Goal: Navigation & Orientation: Find specific page/section

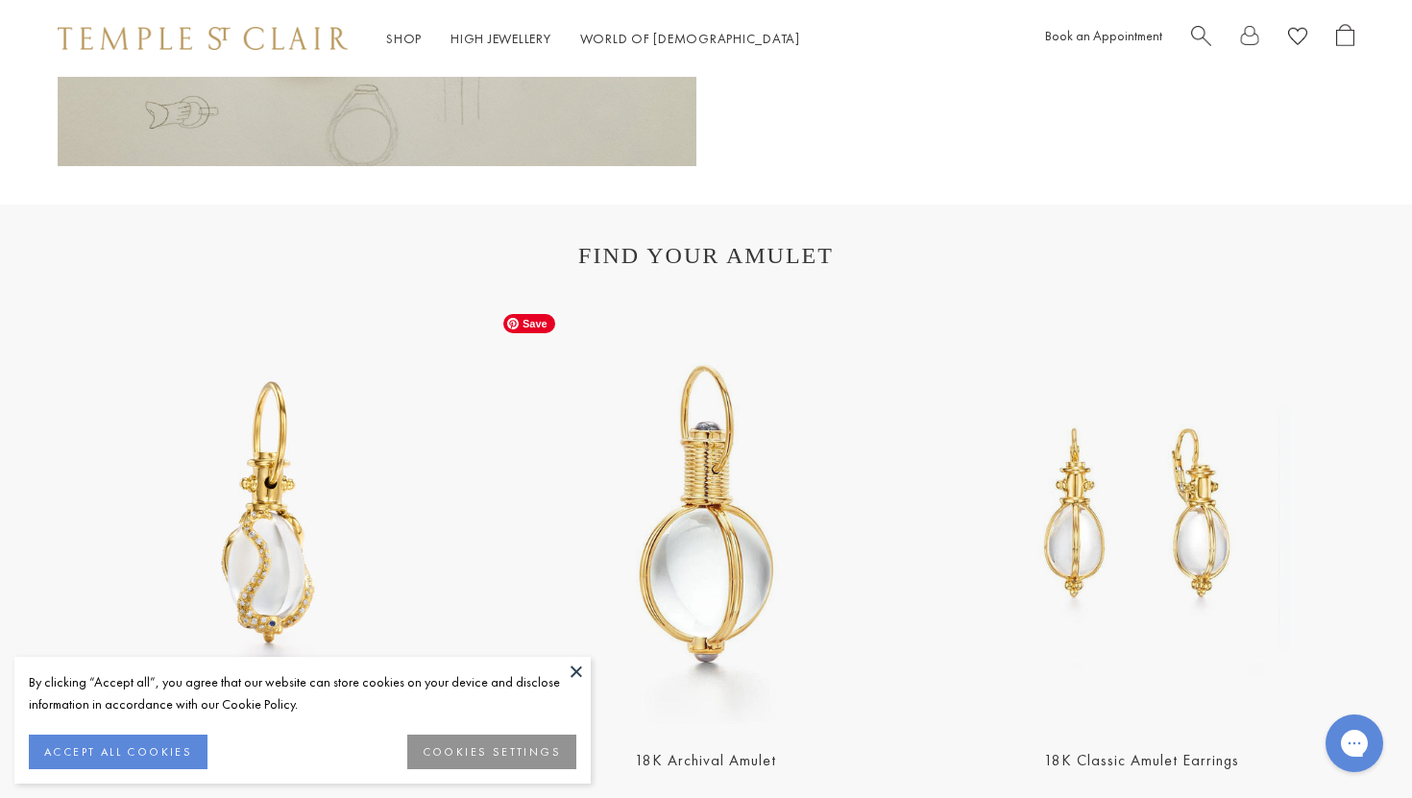
scroll to position [3648, 0]
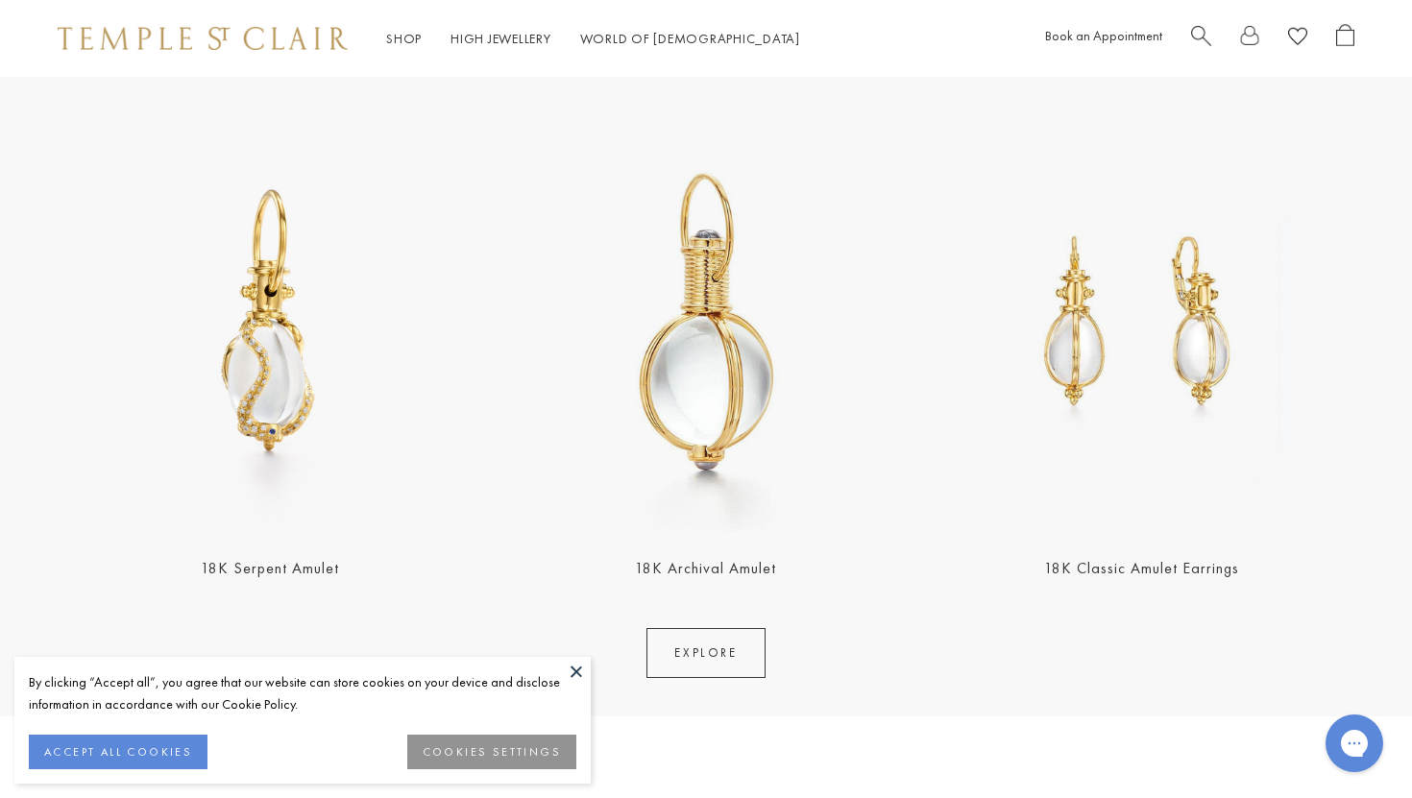
click at [575, 667] on button at bounding box center [576, 671] width 29 height 29
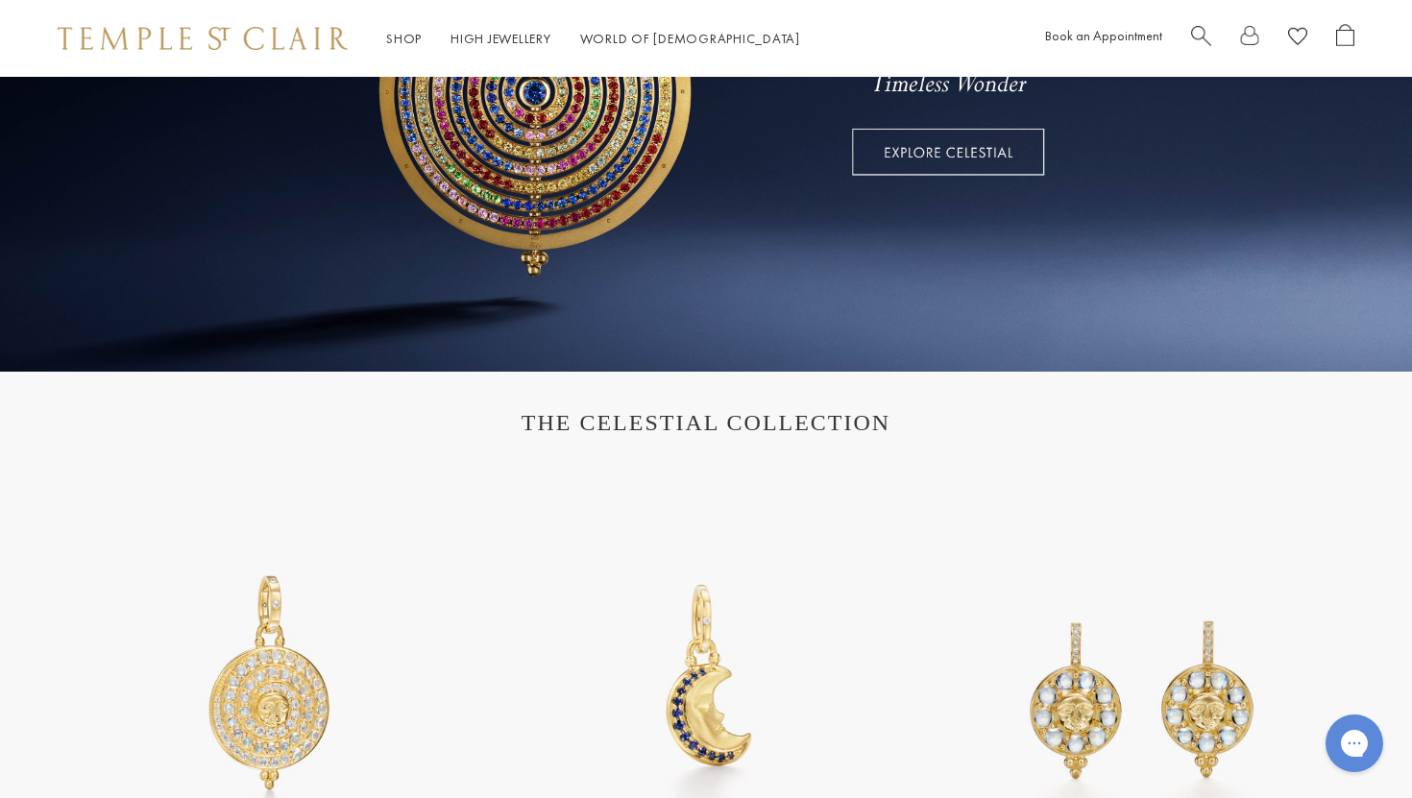
scroll to position [0, 0]
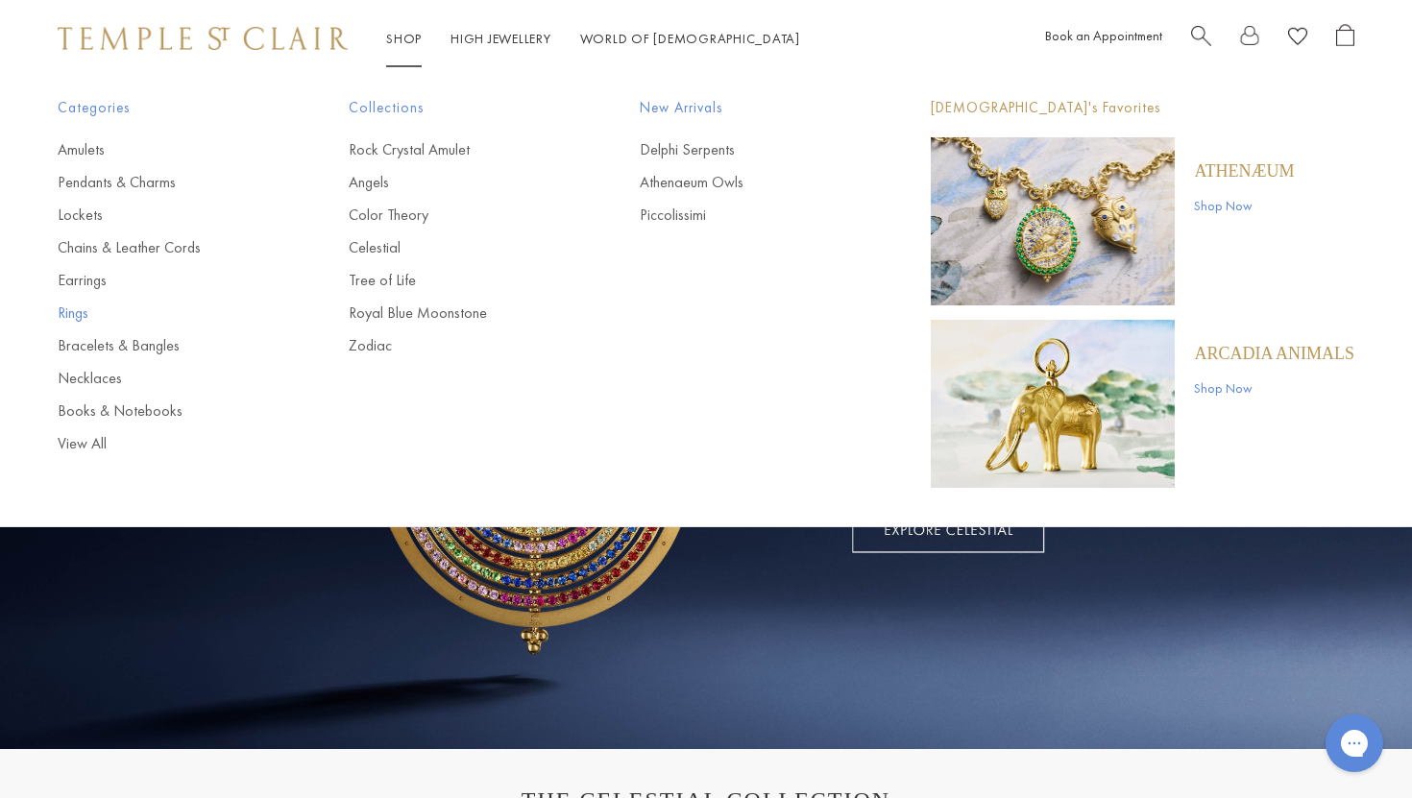
click at [59, 310] on link "Rings" at bounding box center [165, 313] width 214 height 21
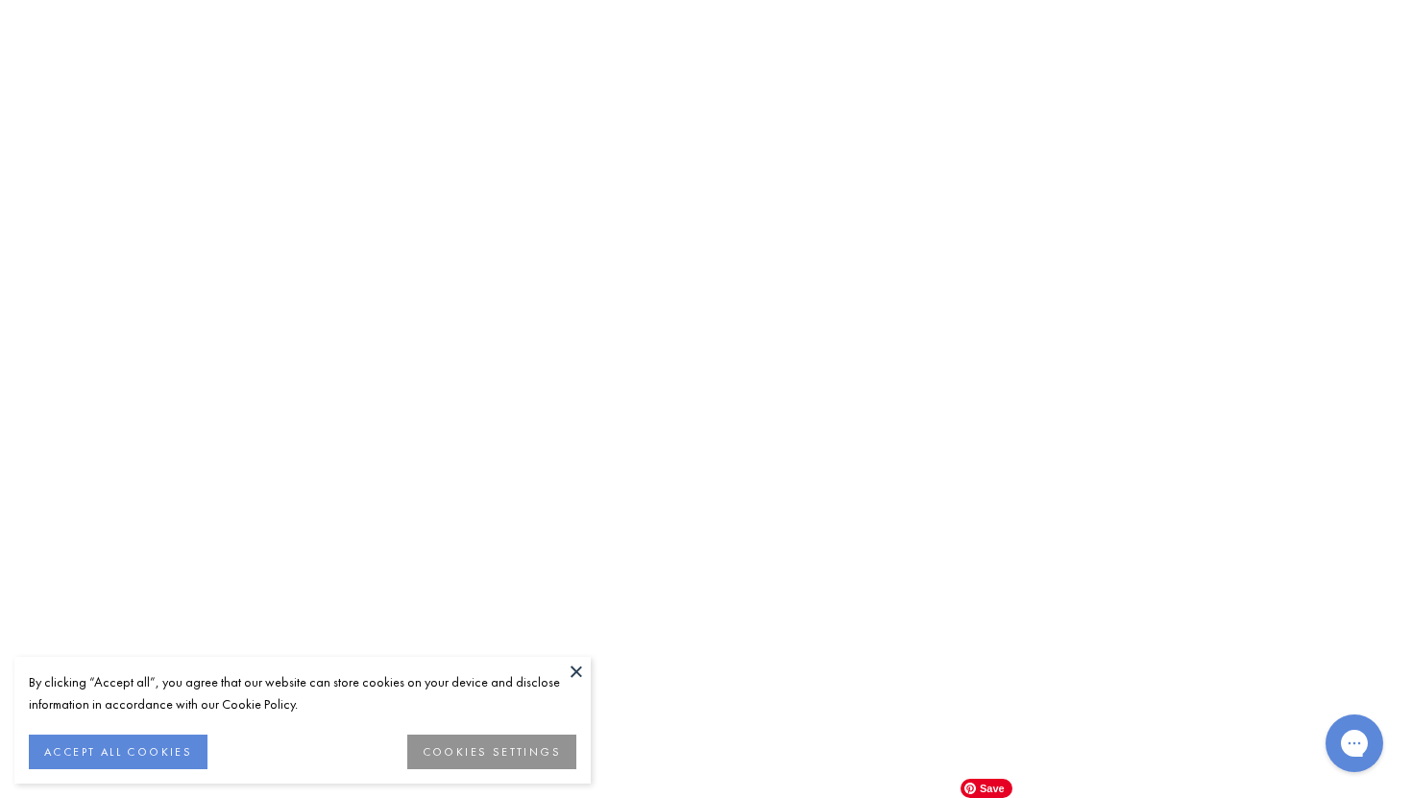
scroll to position [8441, 0]
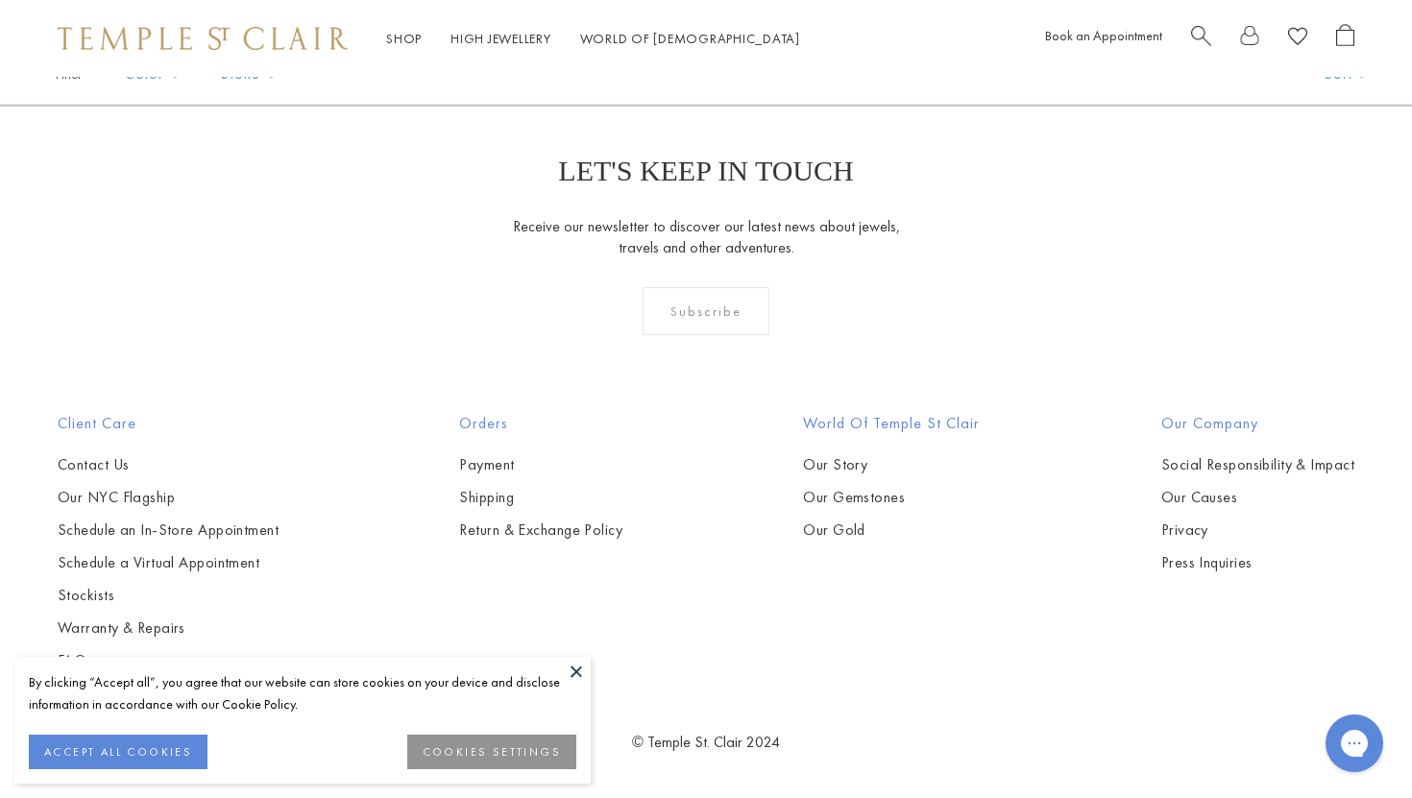
click at [702, 28] on link "2" at bounding box center [706, 1] width 62 height 53
